Goal: Information Seeking & Learning: Learn about a topic

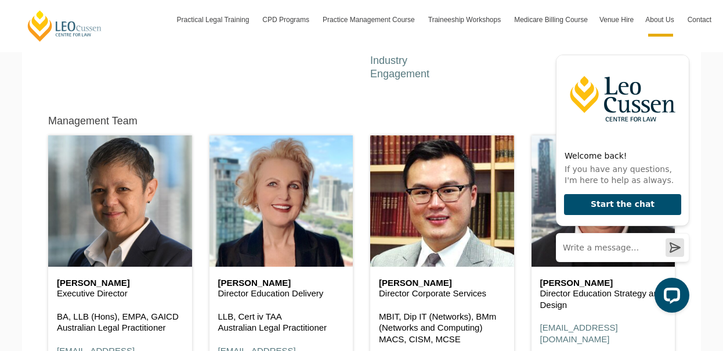
scroll to position [534, 0]
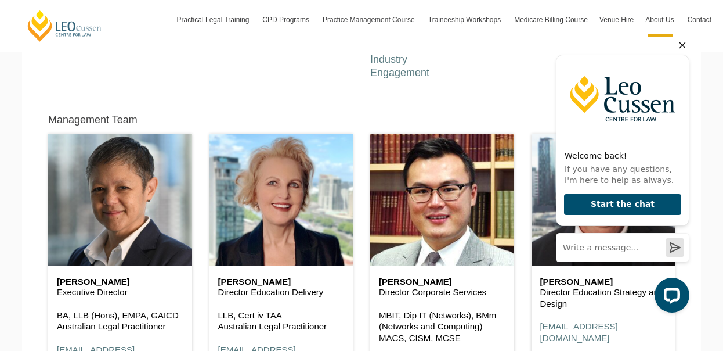
click at [684, 46] on icon "Hide greeting" at bounding box center [683, 45] width 14 height 14
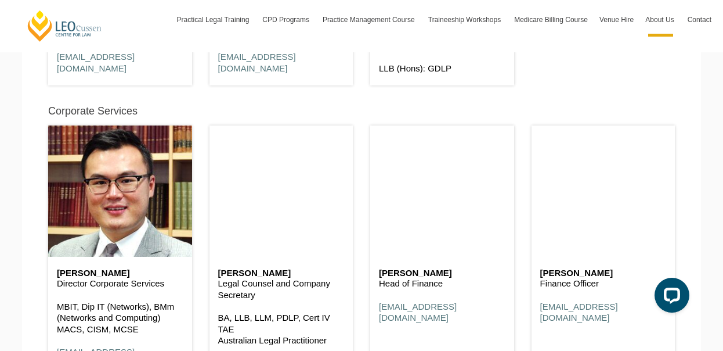
scroll to position [6017, 0]
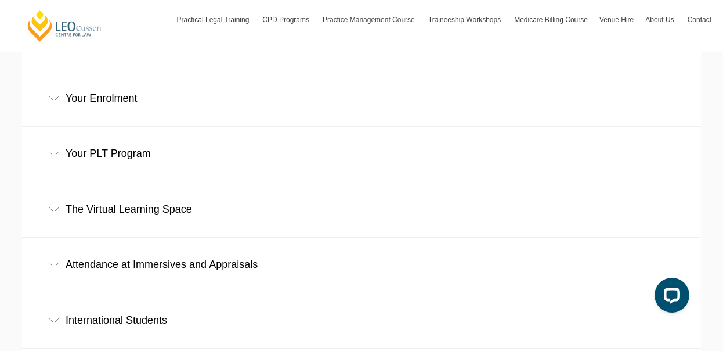
scroll to position [449, 0]
click at [55, 126] on div "Your PLT Program" at bounding box center [361, 153] width 679 height 54
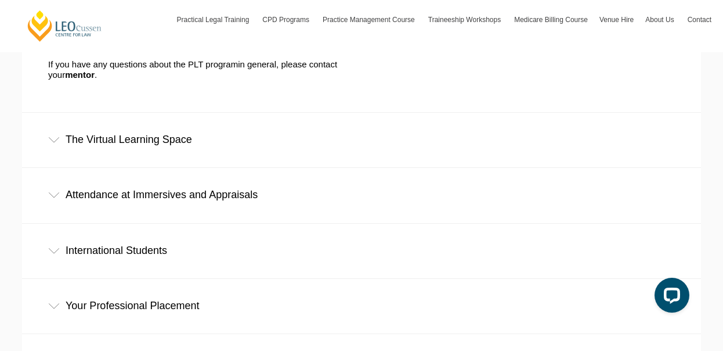
scroll to position [655, 0]
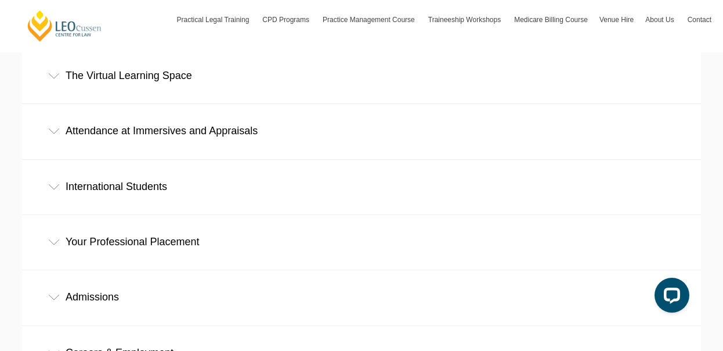
click at [67, 215] on div "Your Professional Placement" at bounding box center [361, 242] width 679 height 54
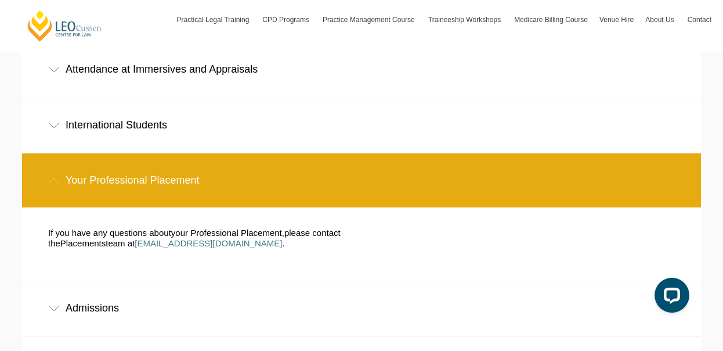
scroll to position [720, 0]
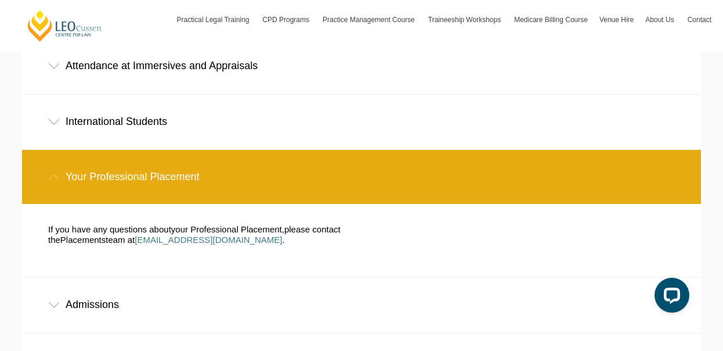
click at [78, 277] on div "Admissions" at bounding box center [361, 304] width 679 height 54
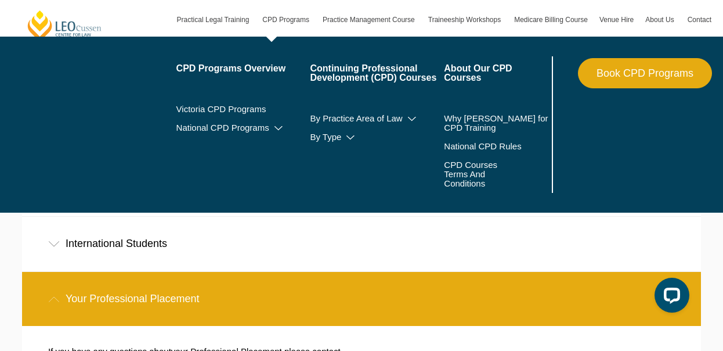
scroll to position [578, 0]
